Goal: Transaction & Acquisition: Purchase product/service

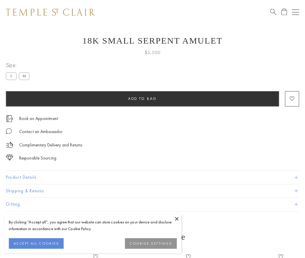
scroll to position [10, 0]
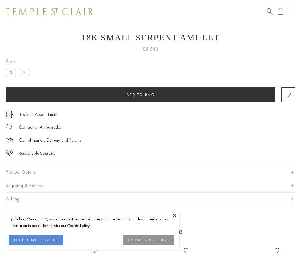
click at [140, 95] on span "Add to bag" at bounding box center [141, 94] width 29 height 5
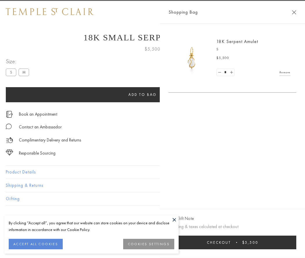
click at [231, 243] on span "Checkout" at bounding box center [219, 242] width 24 height 5
